Goal: Find specific page/section: Find specific page/section

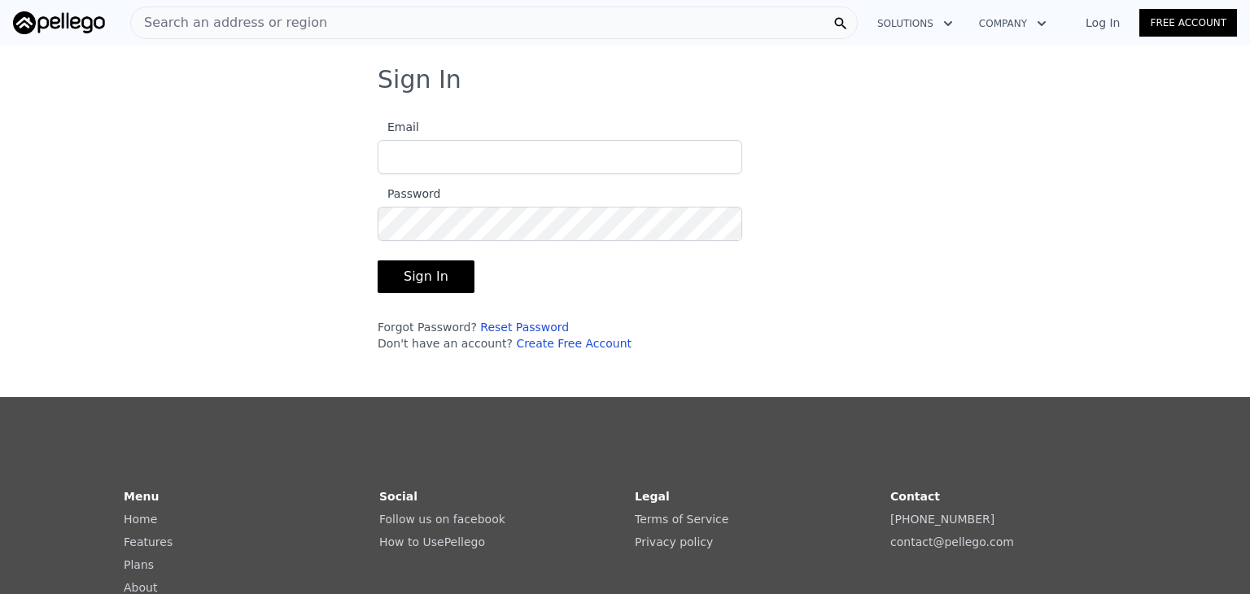
click at [531, 161] on input "Email" at bounding box center [559, 157] width 364 height 34
type input "[EMAIL_ADDRESS][DOMAIN_NAME]"
click at [440, 268] on button "Sign In" at bounding box center [425, 276] width 97 height 33
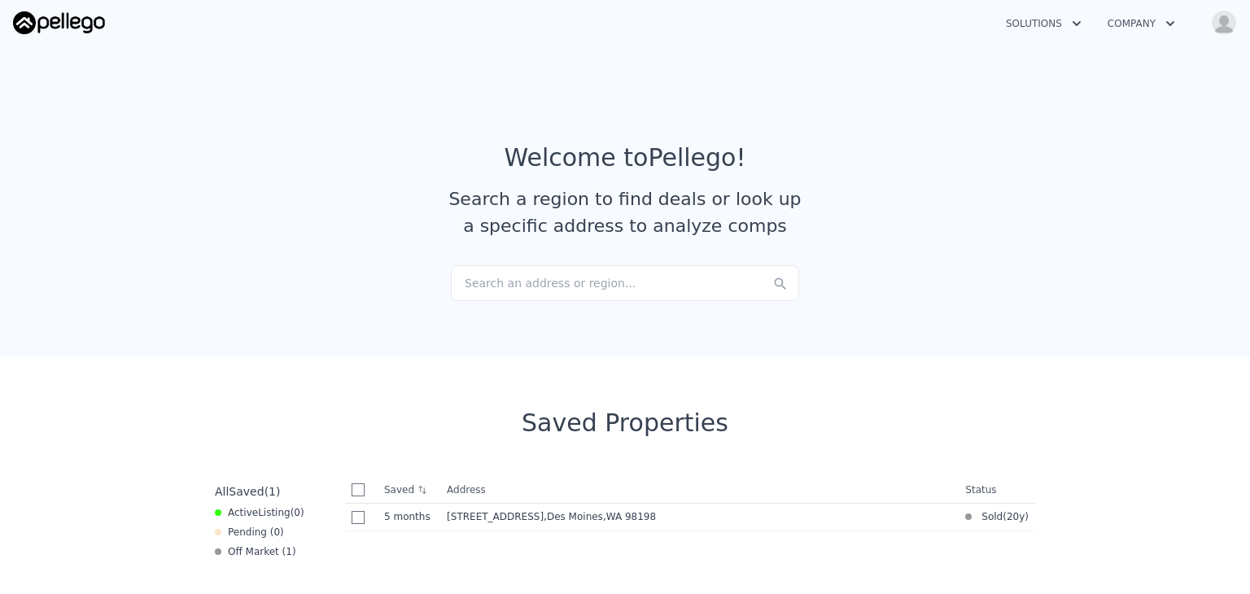
click at [569, 294] on div "Search an address or region..." at bounding box center [625, 283] width 348 height 36
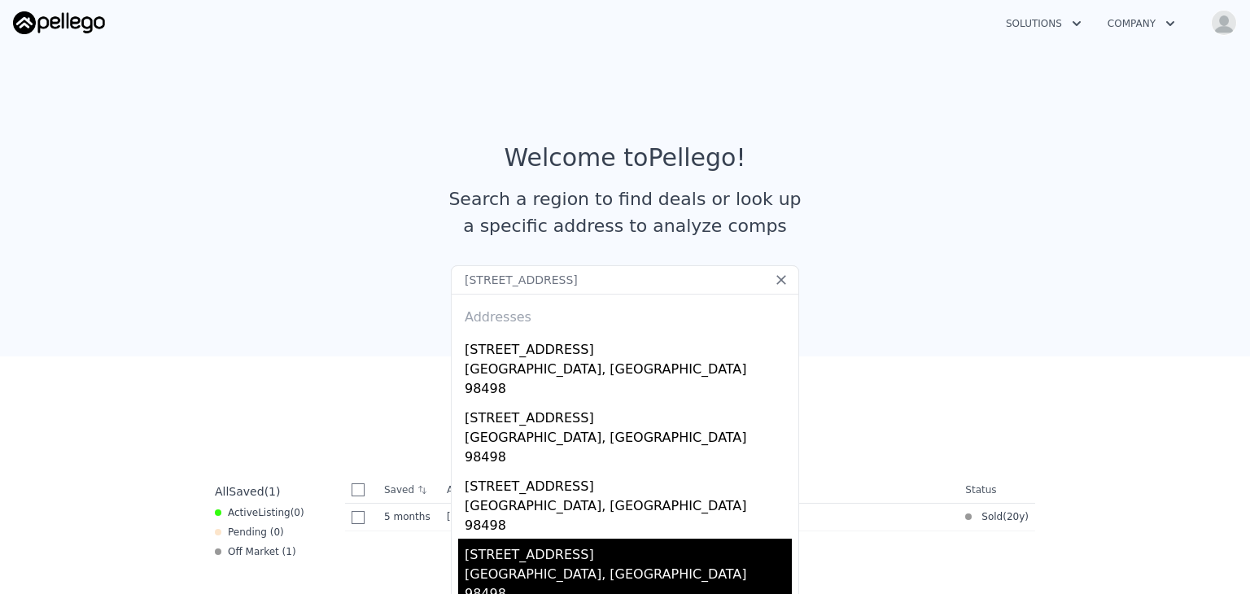
type input "[STREET_ADDRESS]"
click at [529, 539] on div "[STREET_ADDRESS]" at bounding box center [627, 552] width 327 height 26
